Goal: Information Seeking & Learning: Learn about a topic

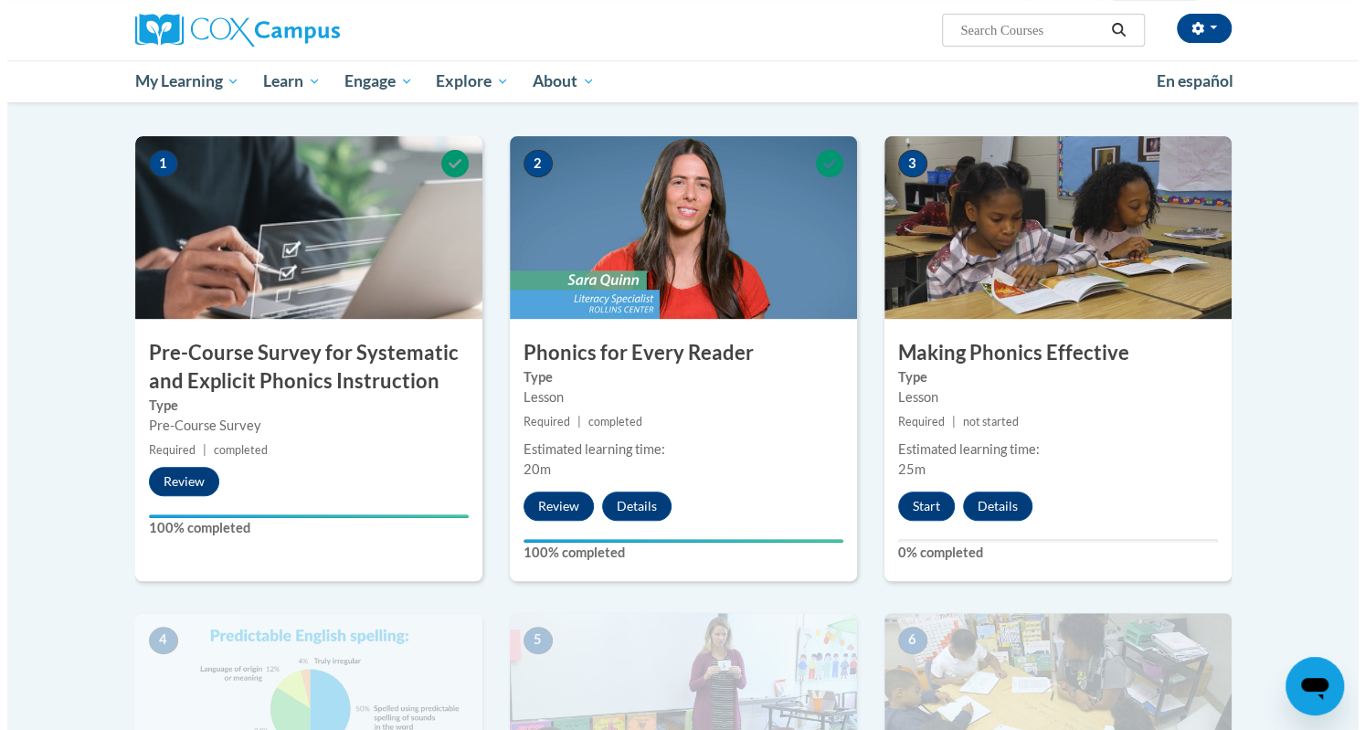
scroll to position [342, 0]
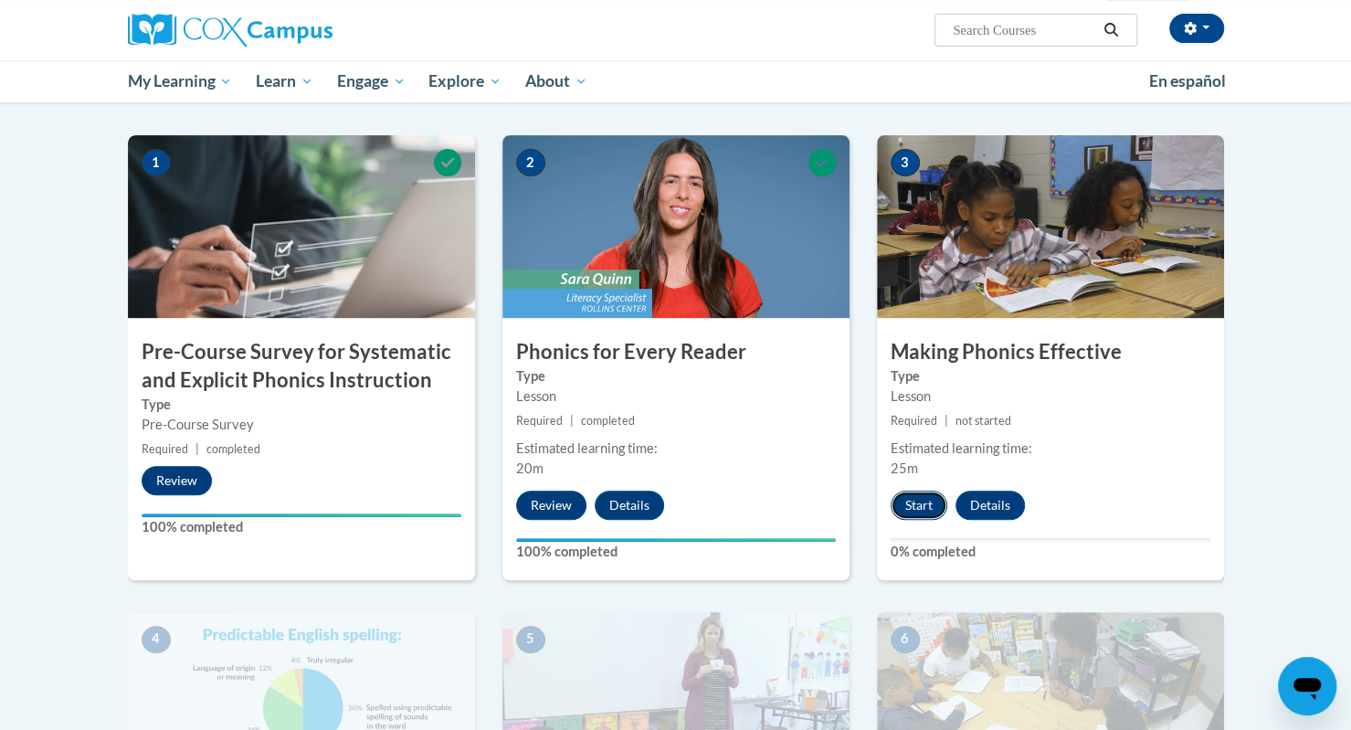
click at [919, 494] on button "Start" at bounding box center [918, 504] width 57 height 29
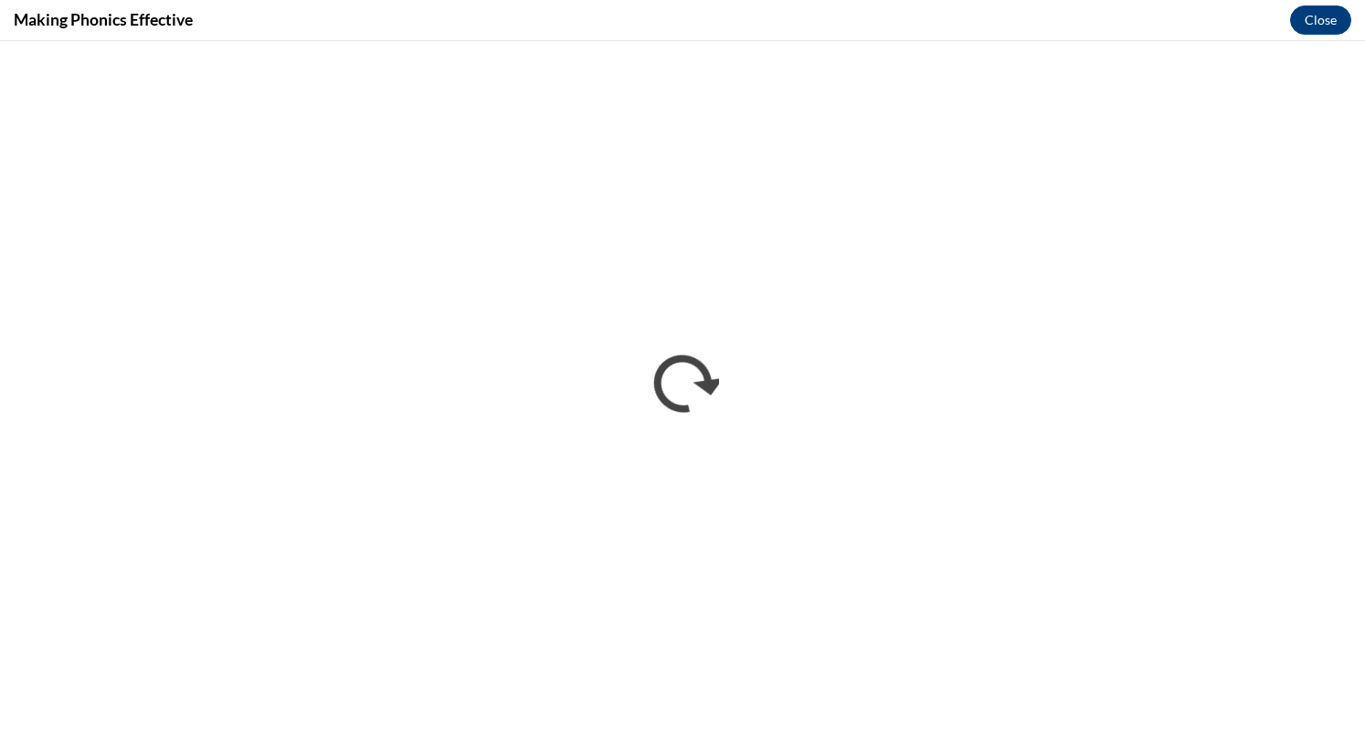
scroll to position [0, 0]
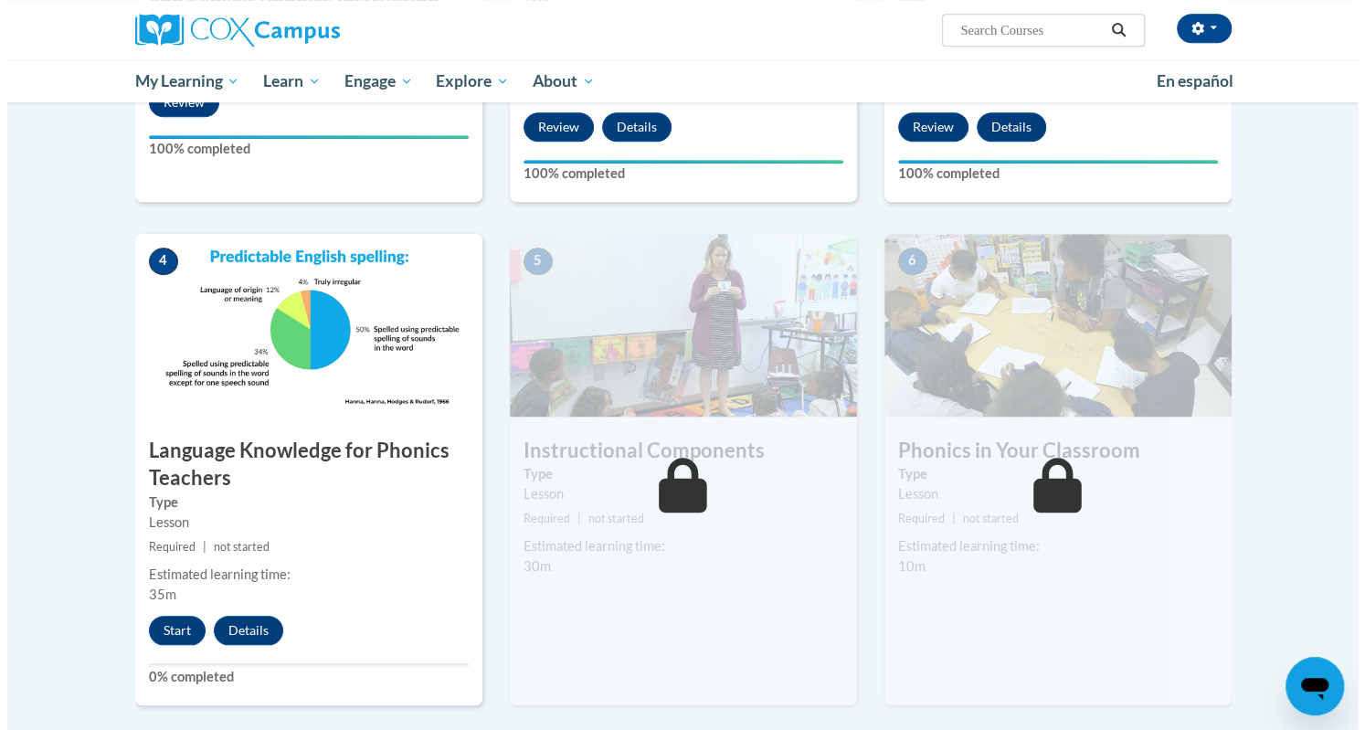
scroll to position [731, 0]
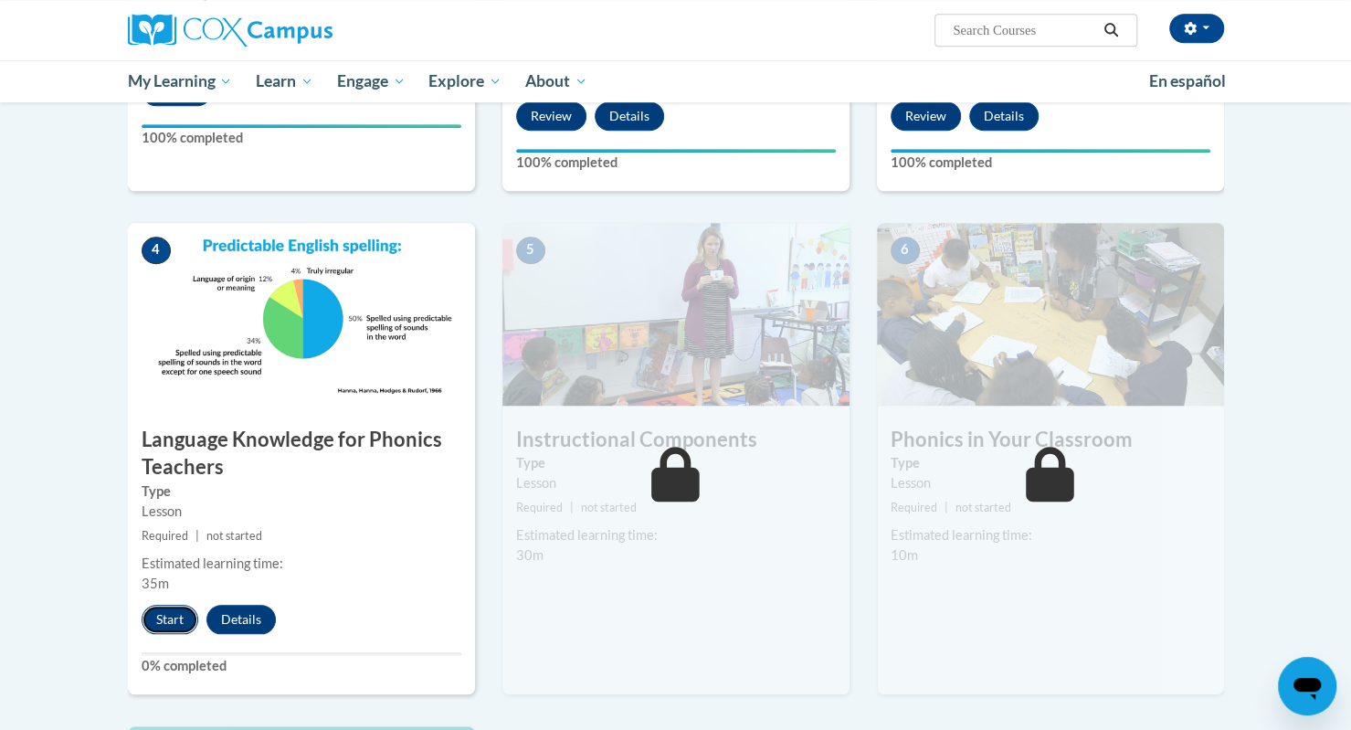
click at [160, 624] on button "Start" at bounding box center [170, 619] width 57 height 29
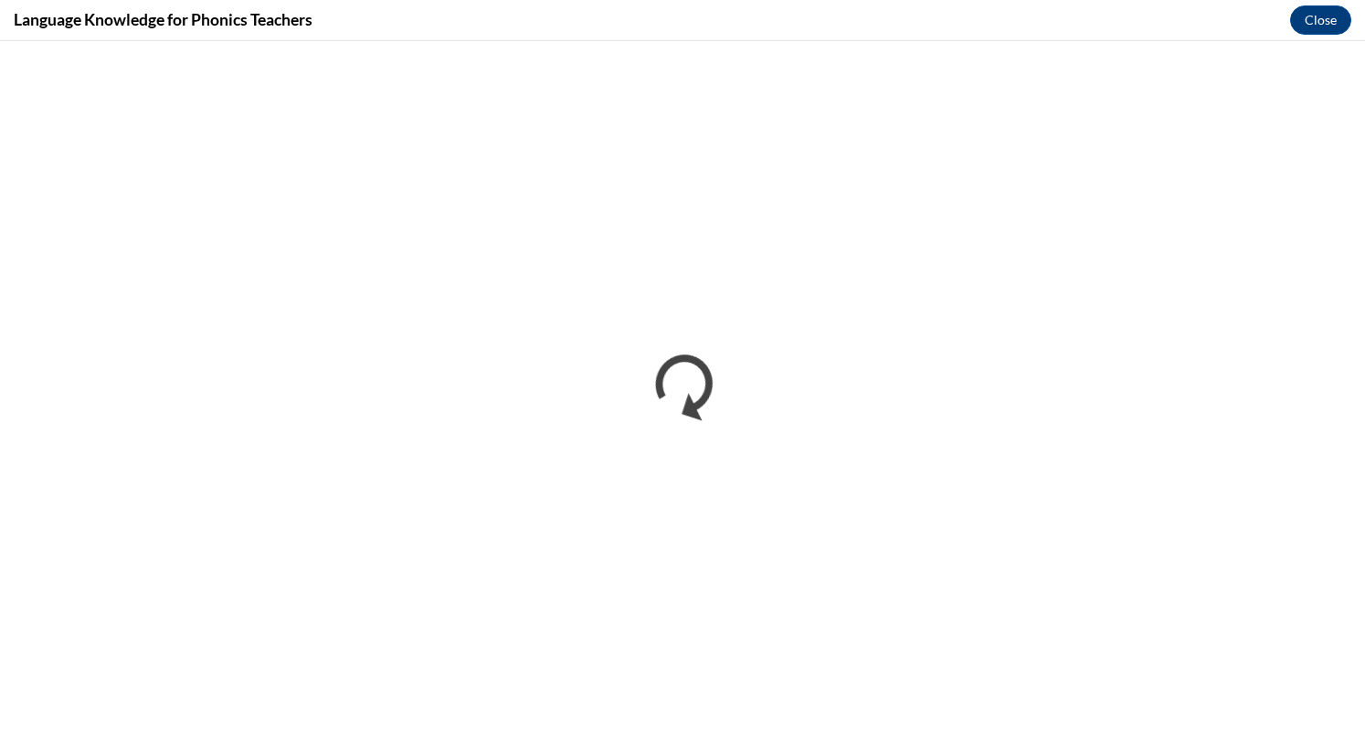
scroll to position [0, 0]
